Goal: Find specific page/section: Find specific page/section

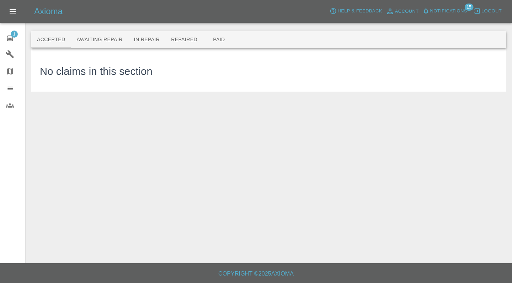
scroll to position [43, 0]
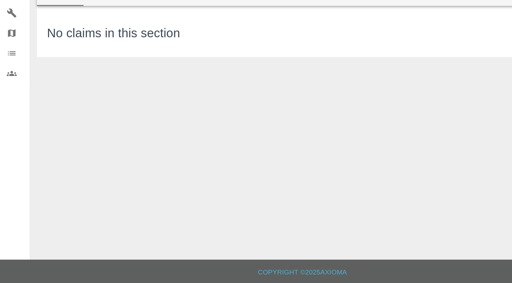
click at [10, 50] on icon at bounding box center [10, 54] width 9 height 9
